Goal: Use online tool/utility

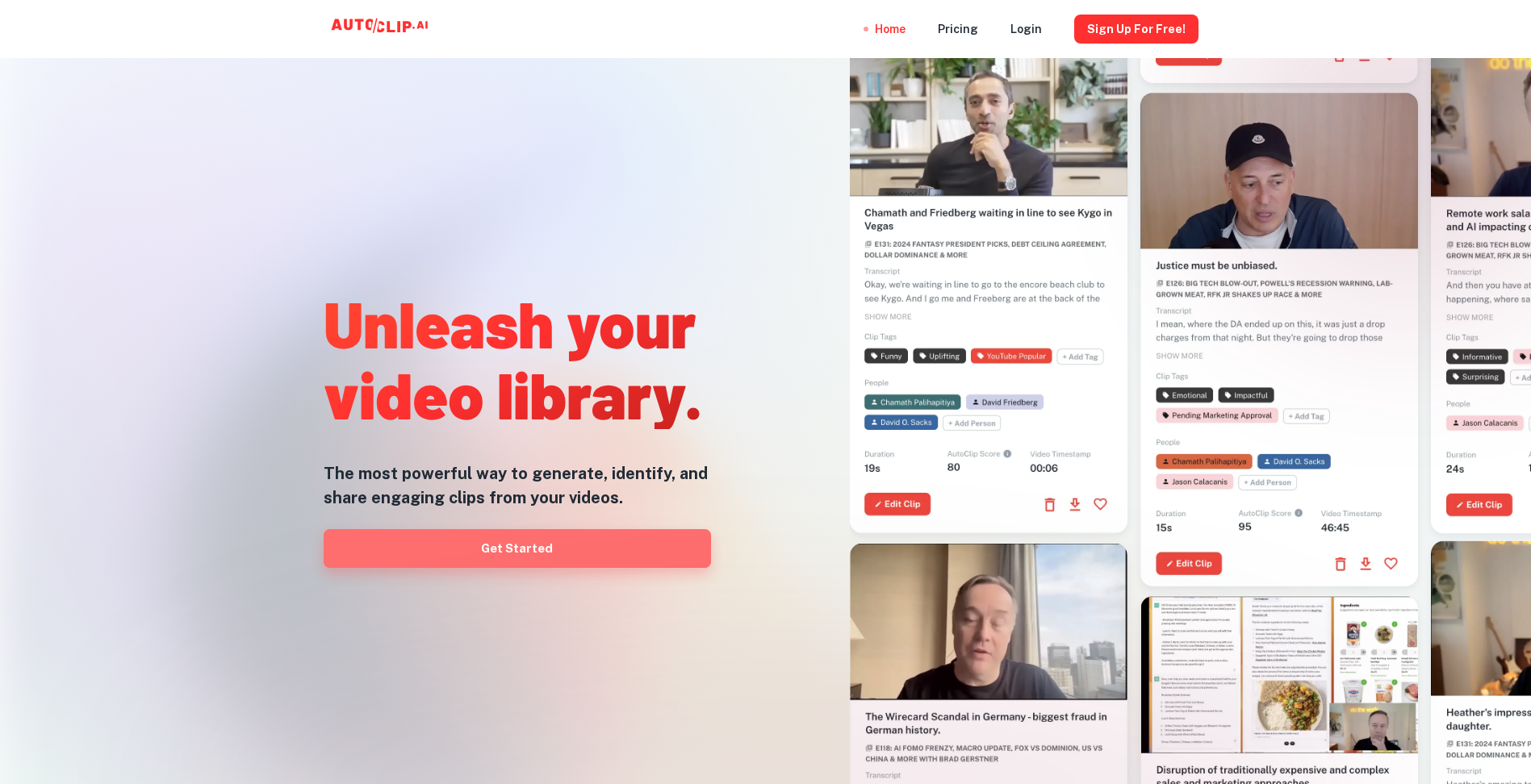
click at [540, 540] on link "Get Started" at bounding box center [518, 549] width 388 height 38
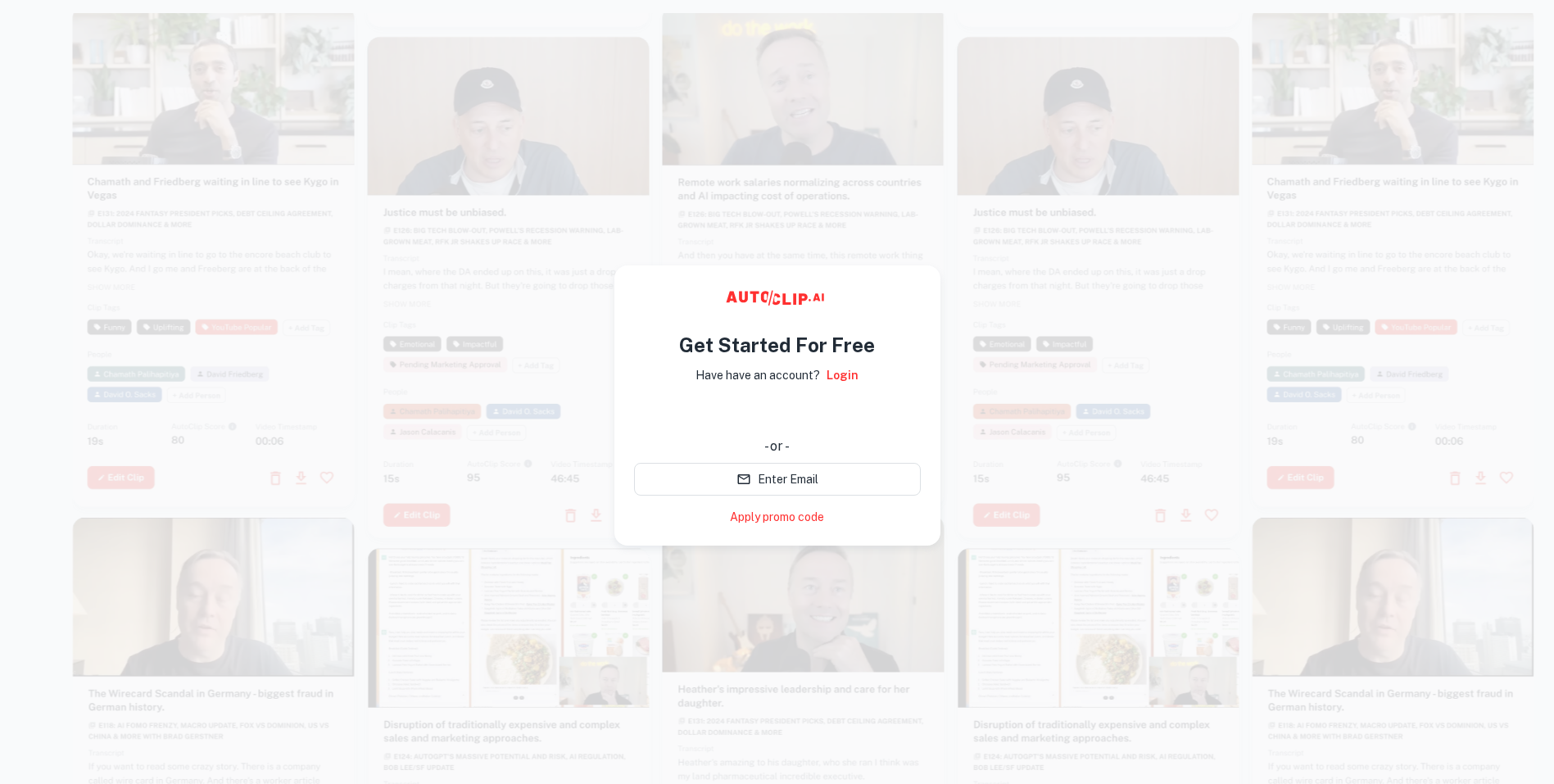
click at [499, 172] on video at bounding box center [509, 107] width 281 height 141
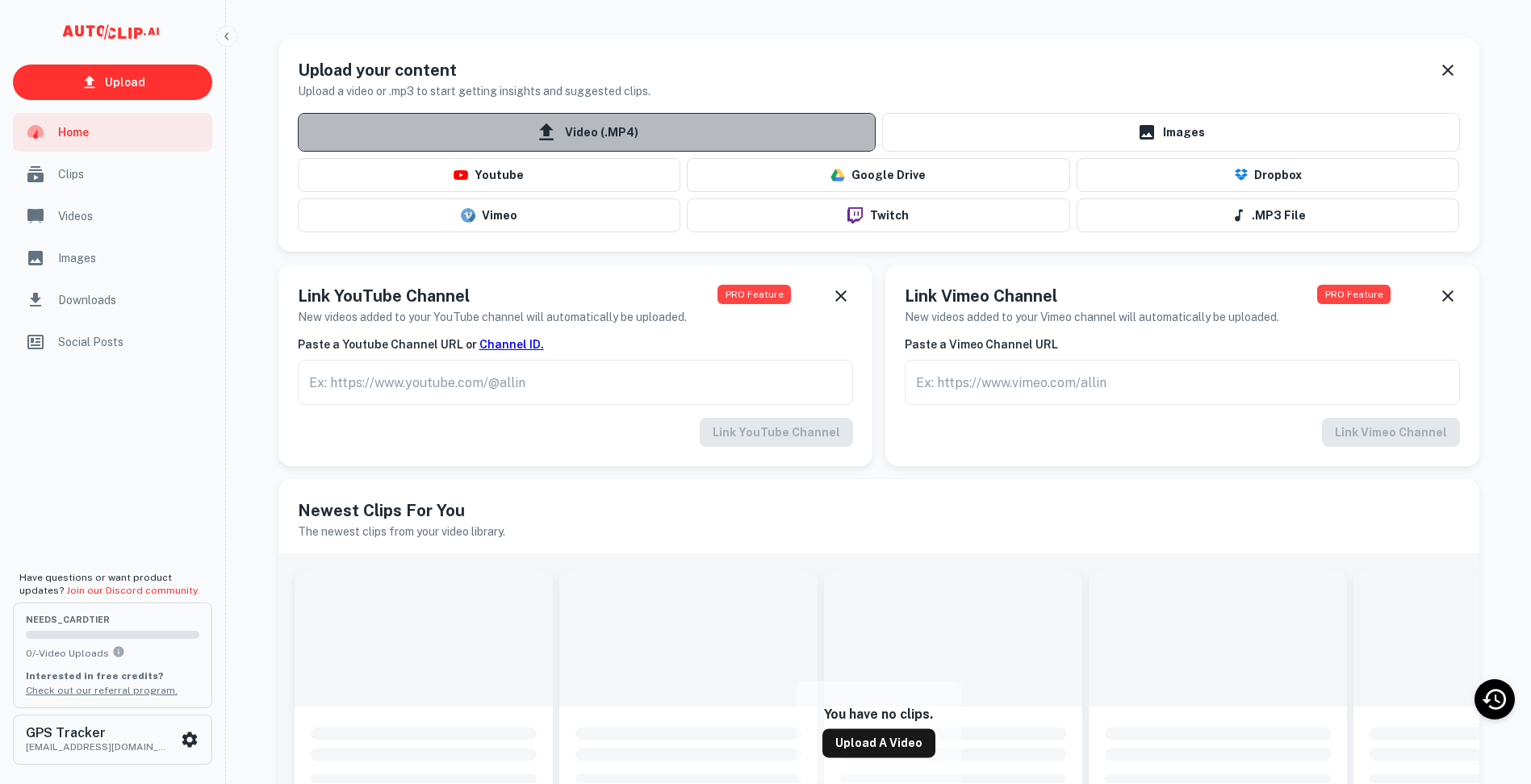
click at [581, 128] on span "Video (.MP4)" at bounding box center [587, 132] width 578 height 38
click at [0, 0] on input "Video (.MP4)" at bounding box center [0, 0] width 0 height 0
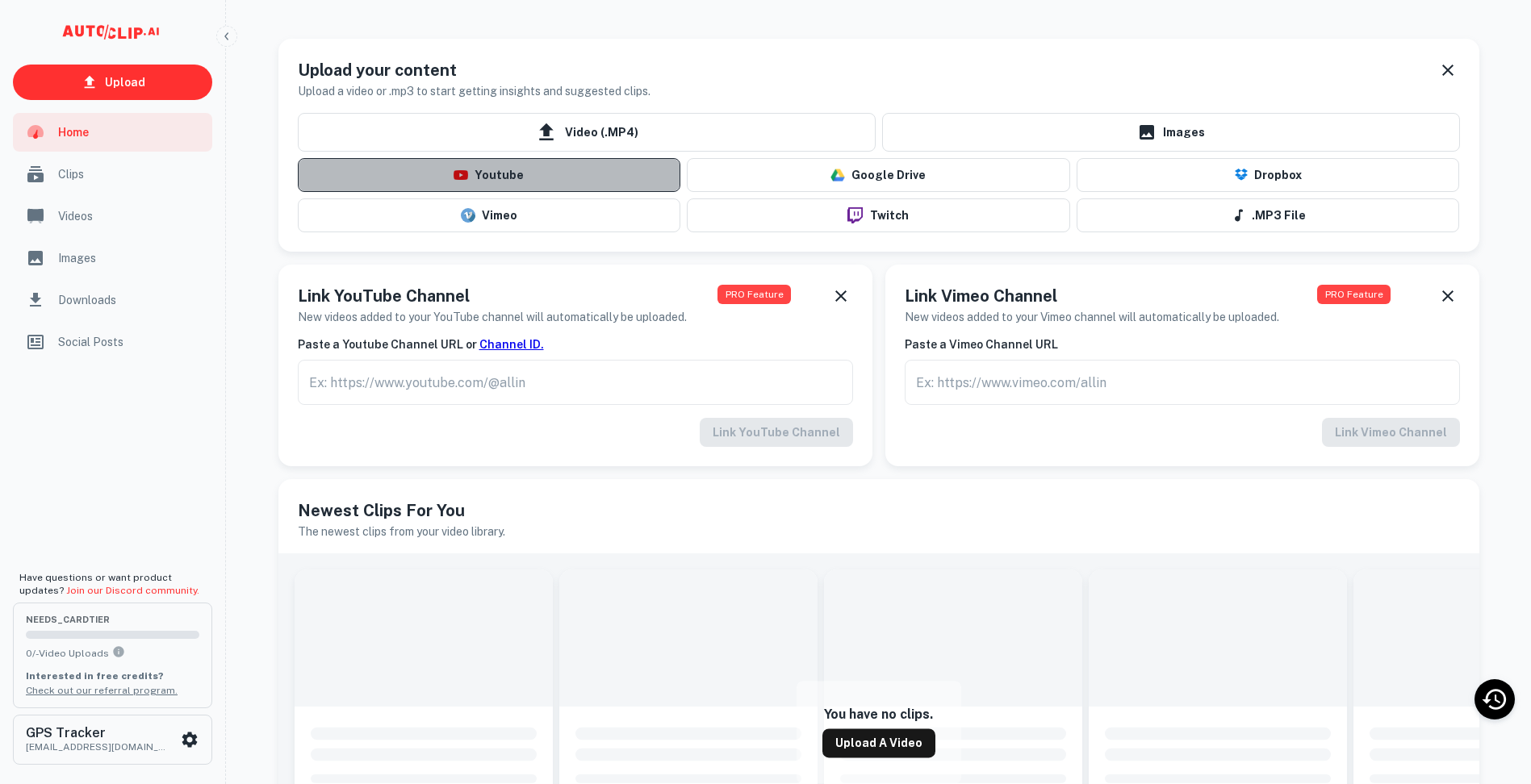
click at [484, 170] on button "Youtube" at bounding box center [489, 175] width 383 height 34
